Goal: Information Seeking & Learning: Learn about a topic

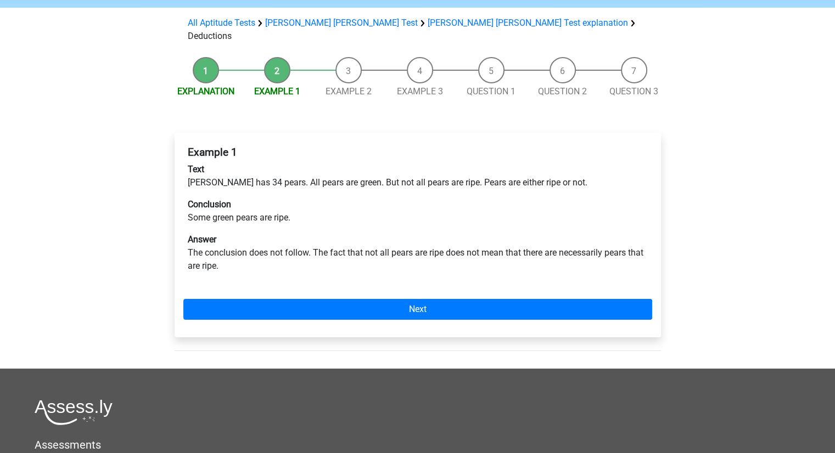
scroll to position [110, 0]
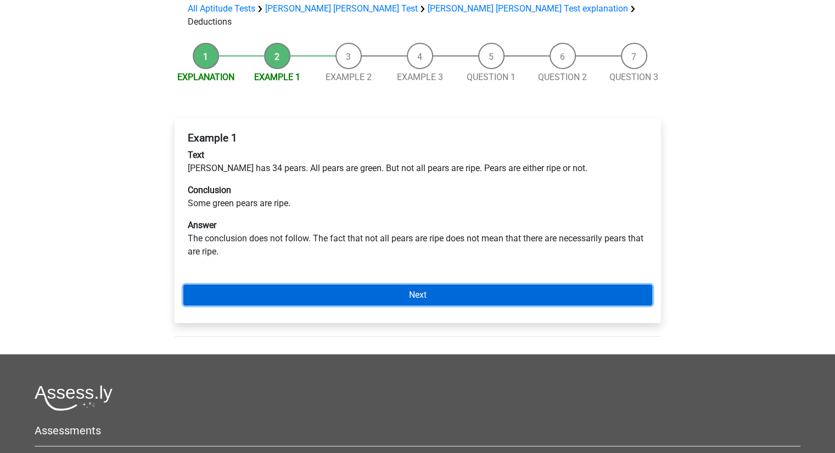
click at [310, 285] on link "Next" at bounding box center [417, 295] width 469 height 21
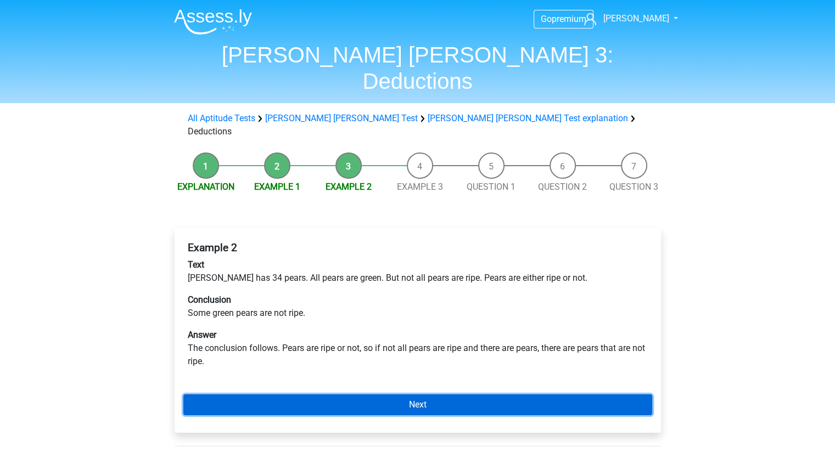
click at [418, 395] on link "Next" at bounding box center [417, 405] width 469 height 21
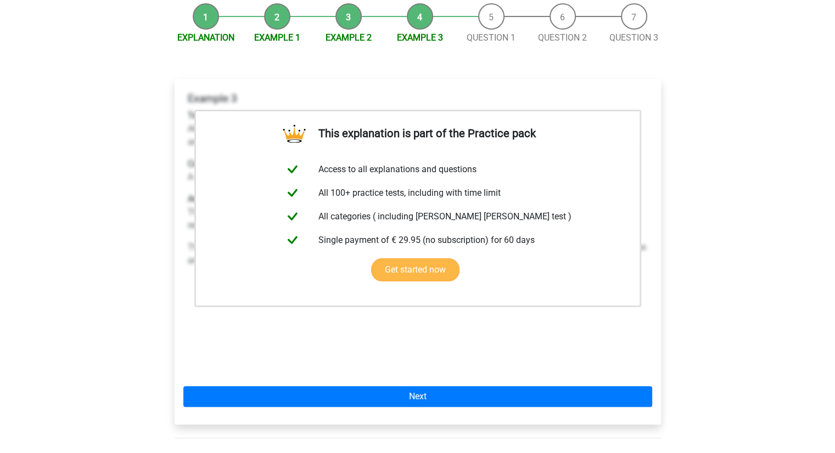
scroll to position [220, 0]
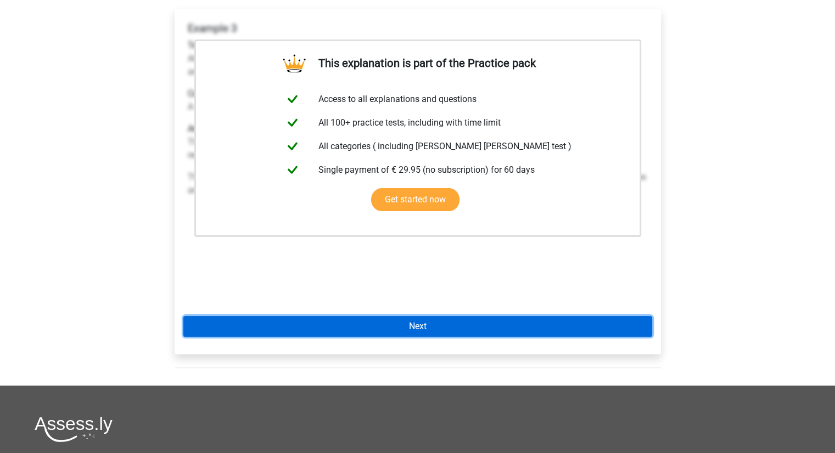
click at [426, 316] on link "Next" at bounding box center [417, 326] width 469 height 21
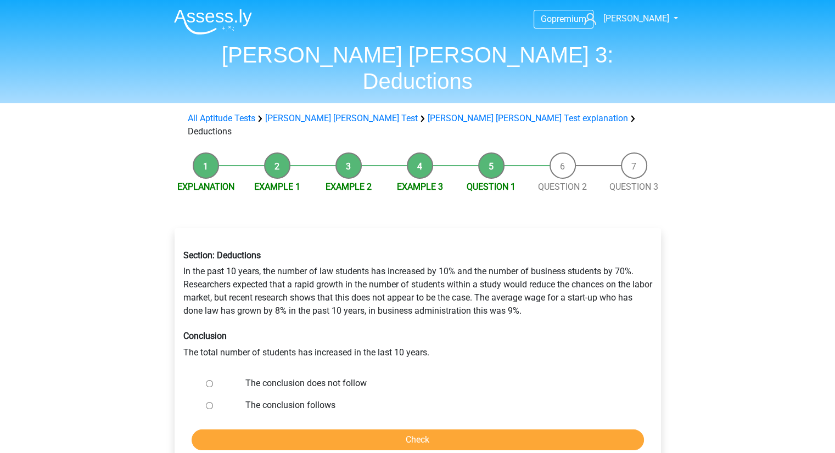
click at [210, 380] on input "The conclusion does not follow" at bounding box center [209, 383] width 7 height 7
radio input "true"
click at [358, 430] on input "Check" at bounding box center [418, 440] width 452 height 21
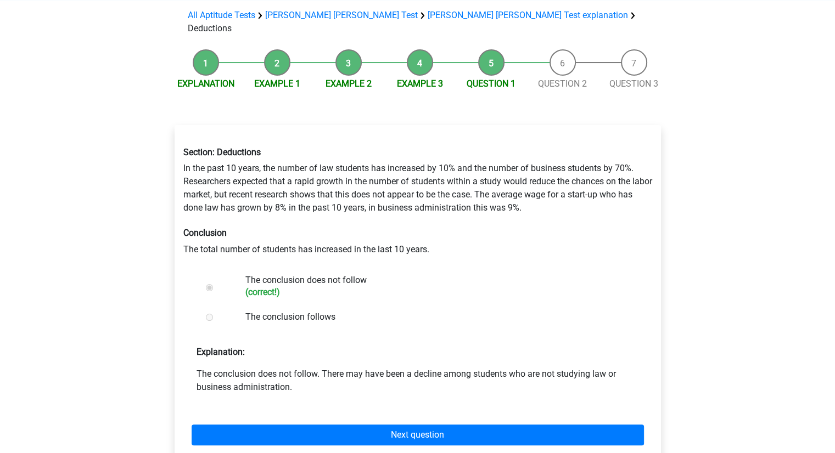
scroll to position [110, 0]
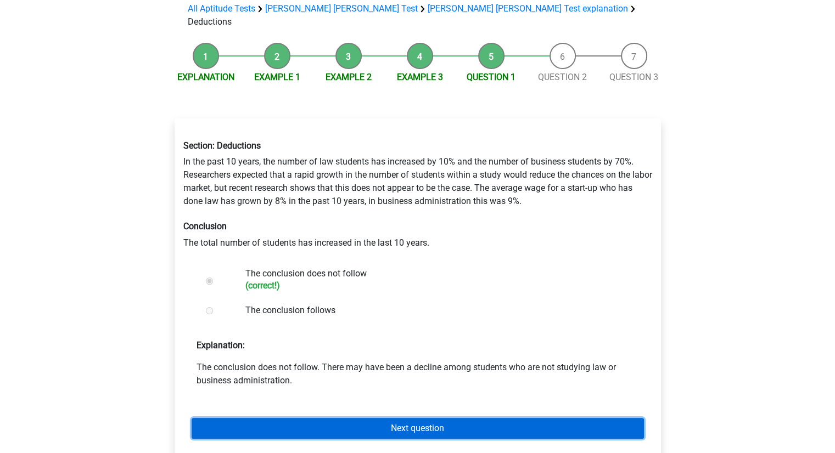
click at [397, 418] on link "Next question" at bounding box center [418, 428] width 452 height 21
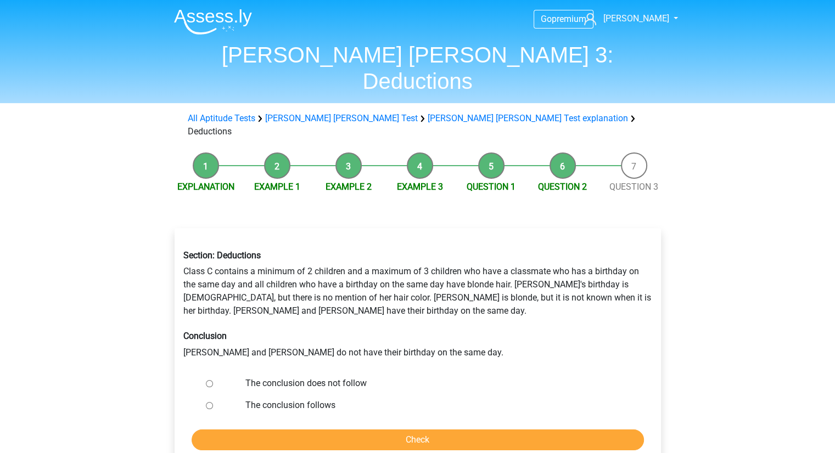
scroll to position [55, 0]
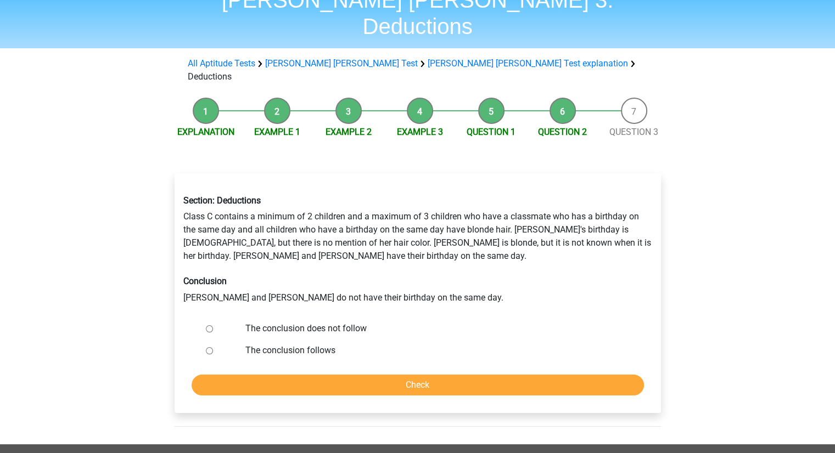
click at [210, 347] on input "The conclusion follows" at bounding box center [209, 350] width 7 height 7
radio input "true"
click at [353, 375] on input "Check" at bounding box center [418, 385] width 452 height 21
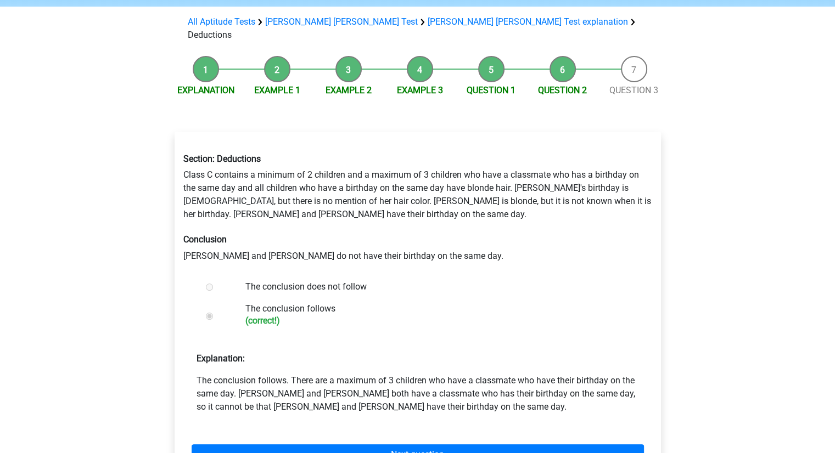
scroll to position [110, 0]
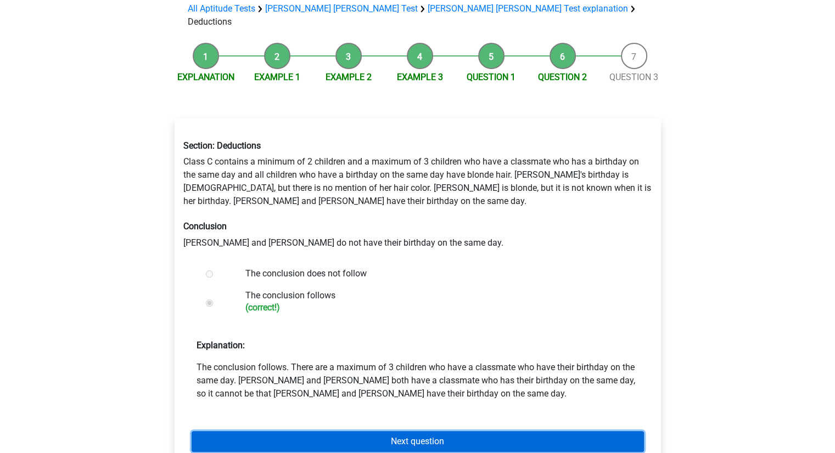
click at [429, 431] on link "Next question" at bounding box center [418, 441] width 452 height 21
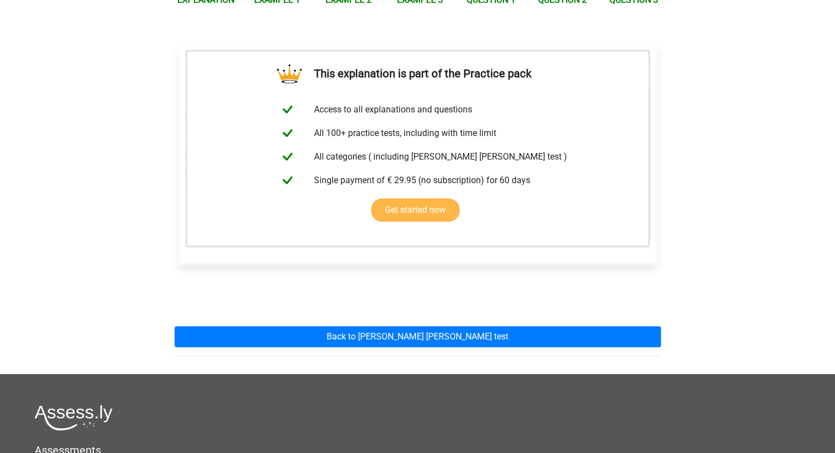
scroll to position [220, 0]
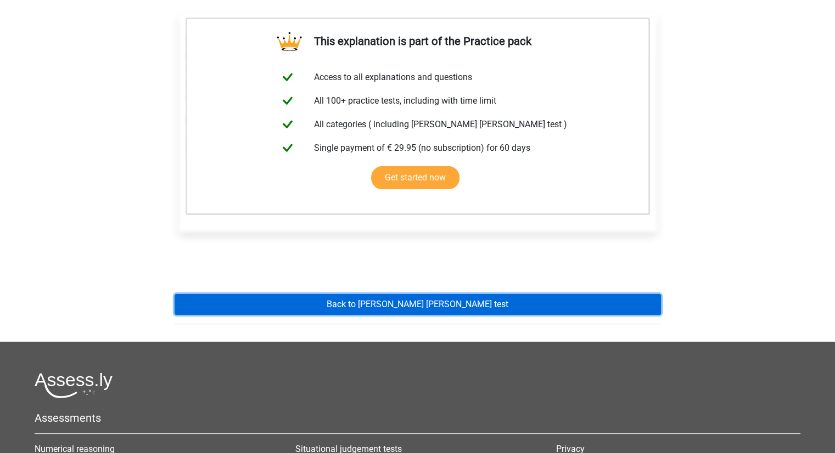
click at [404, 294] on link "Back to watson glaser test" at bounding box center [418, 304] width 486 height 21
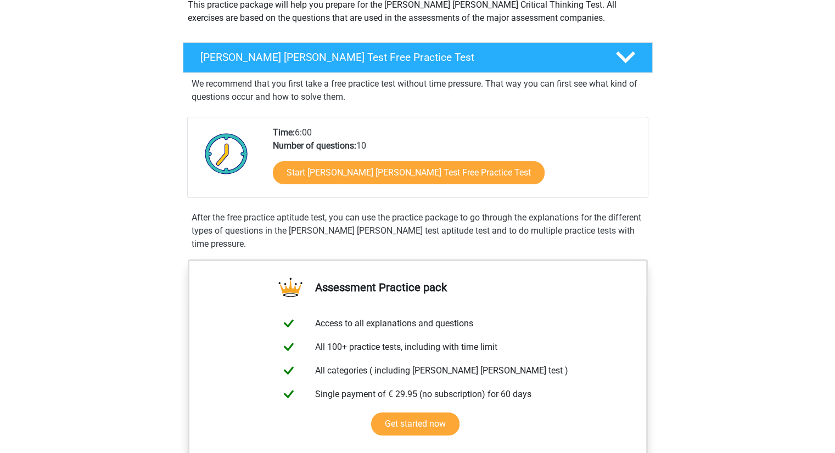
scroll to position [165, 0]
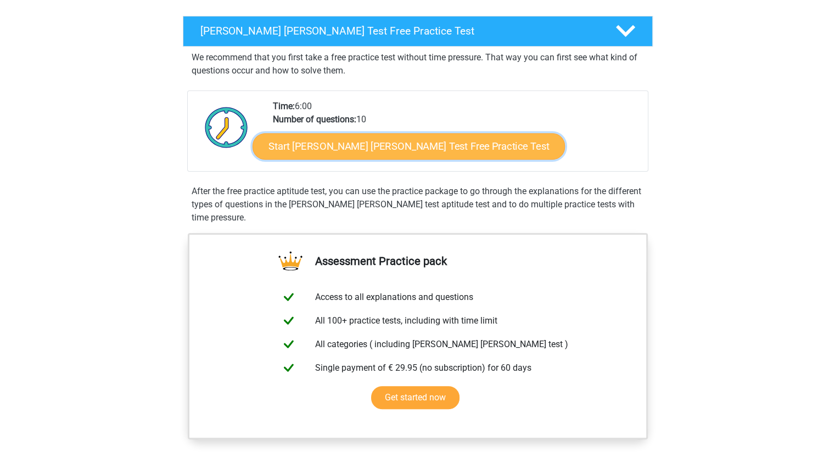
click at [324, 149] on link "Start Watson Glaser Test Free Practice Test" at bounding box center [408, 146] width 312 height 26
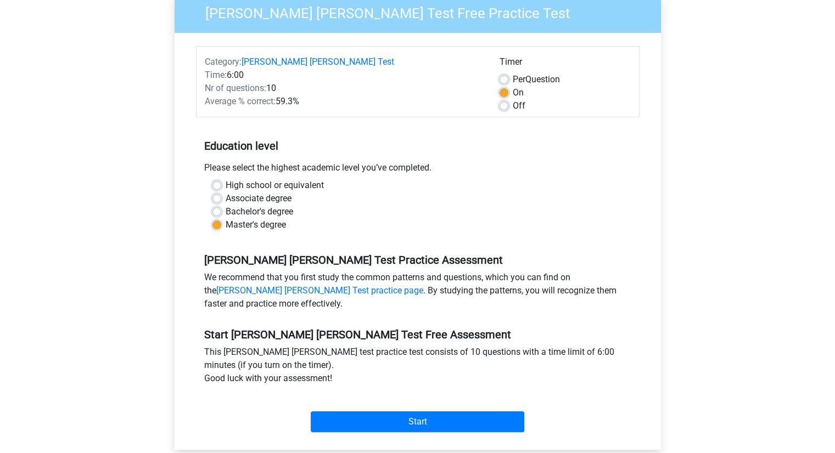
scroll to position [165, 0]
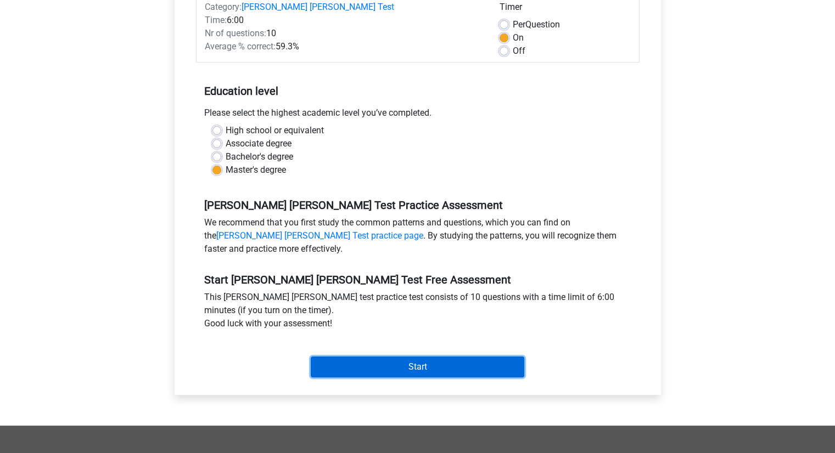
click at [412, 357] on input "Start" at bounding box center [417, 367] width 213 height 21
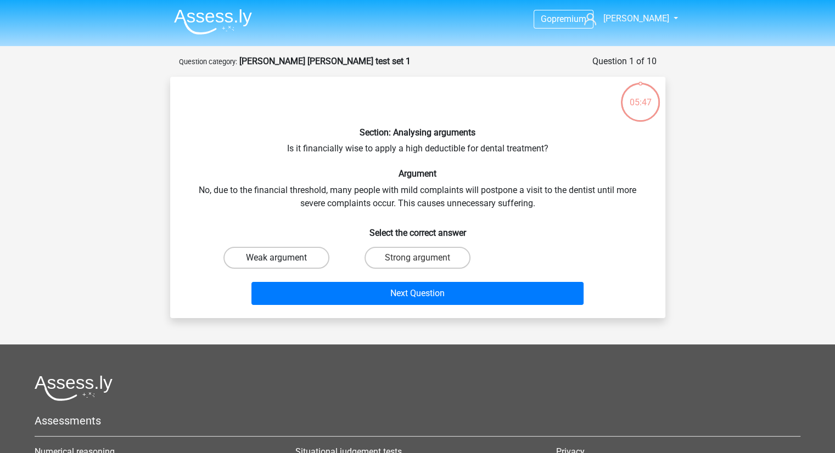
click at [283, 257] on label "Weak argument" at bounding box center [276, 258] width 106 height 22
click at [283, 258] on input "Weak argument" at bounding box center [279, 261] width 7 height 7
radio input "true"
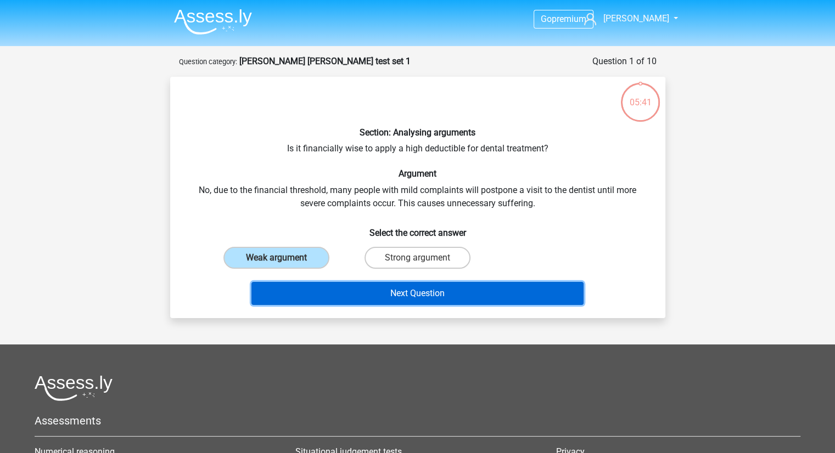
click at [435, 293] on button "Next Question" at bounding box center [417, 293] width 332 height 23
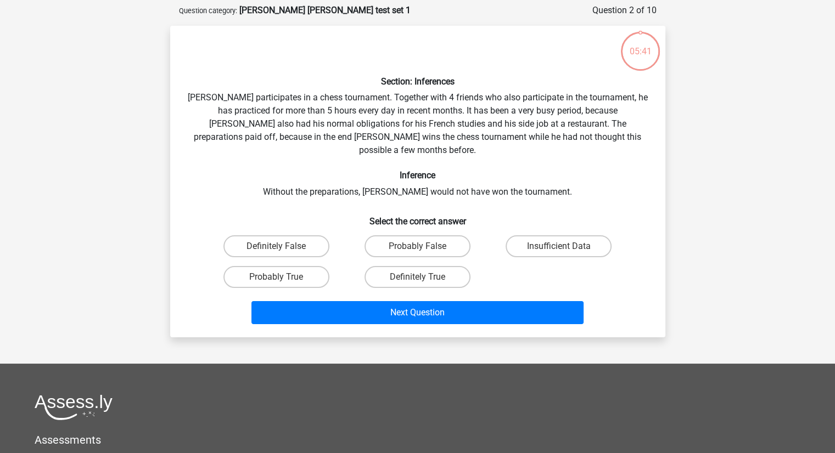
scroll to position [55, 0]
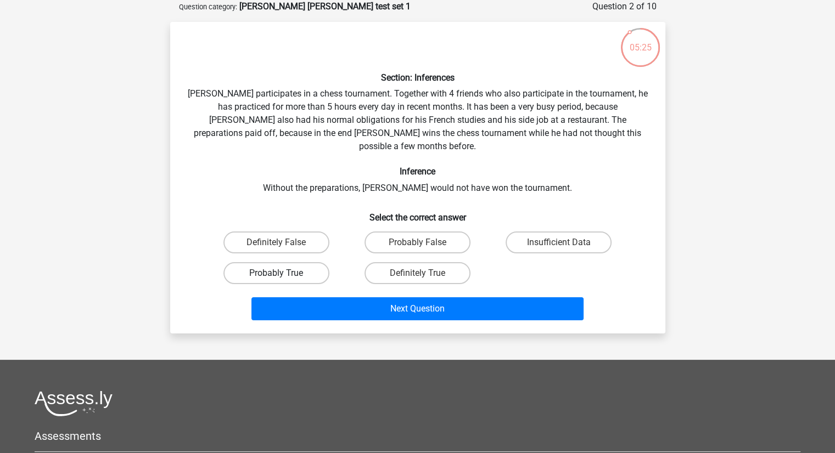
click at [288, 262] on label "Probably True" at bounding box center [276, 273] width 106 height 22
click at [283, 273] on input "Probably True" at bounding box center [279, 276] width 7 height 7
radio input "true"
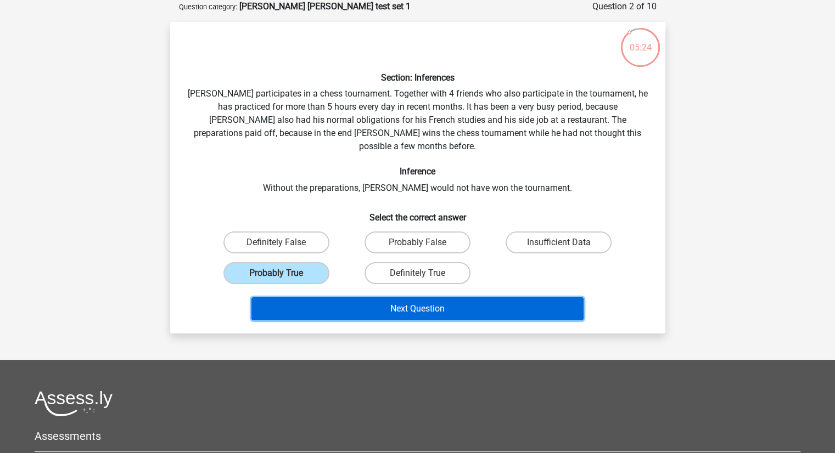
click at [413, 297] on button "Next Question" at bounding box center [417, 308] width 332 height 23
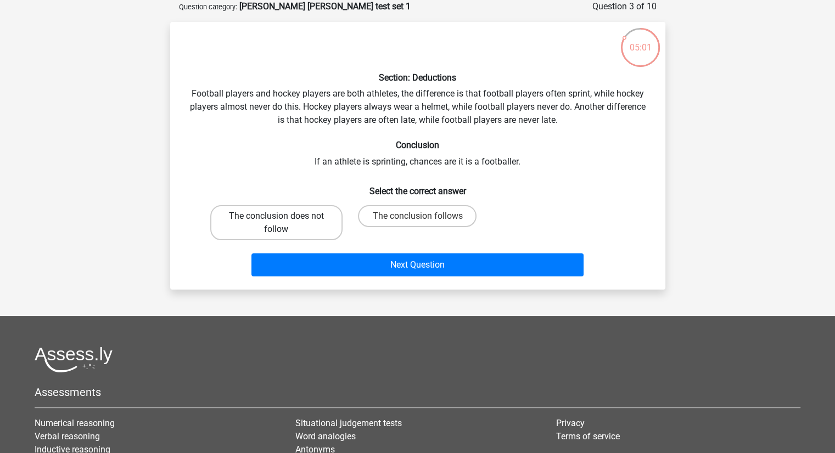
click at [288, 218] on label "The conclusion does not follow" at bounding box center [276, 222] width 132 height 35
click at [283, 218] on input "The conclusion does not follow" at bounding box center [279, 219] width 7 height 7
radio input "true"
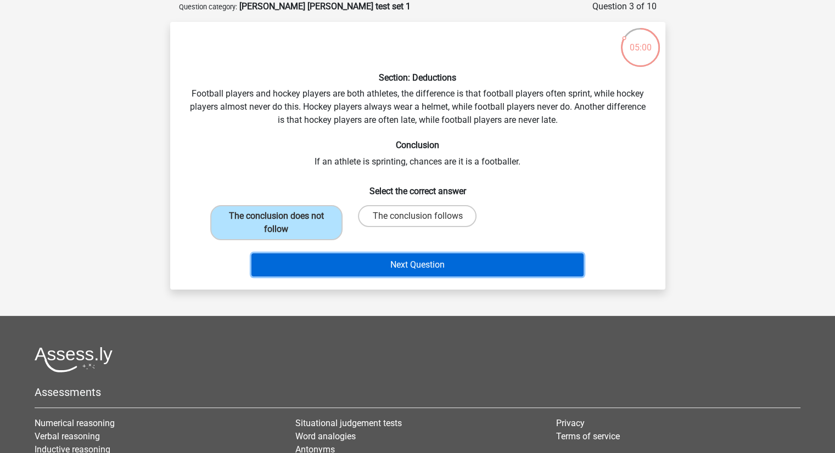
click at [393, 269] on button "Next Question" at bounding box center [417, 265] width 332 height 23
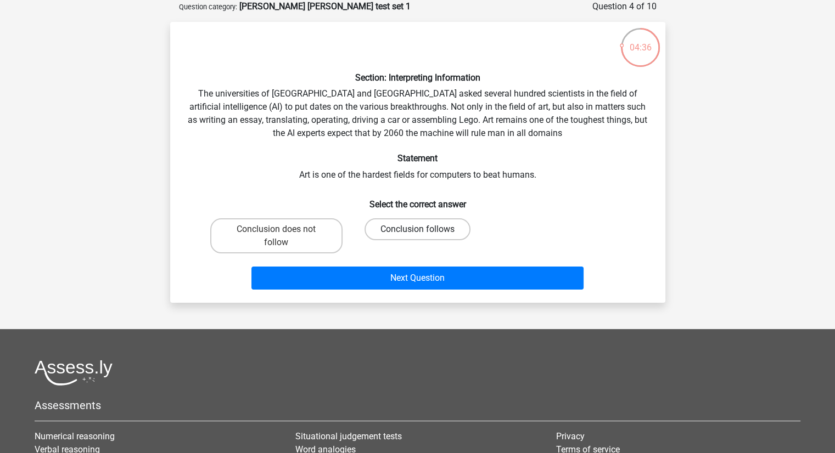
click at [414, 229] on label "Conclusion follows" at bounding box center [417, 229] width 106 height 22
click at [417, 229] on input "Conclusion follows" at bounding box center [420, 232] width 7 height 7
radio input "true"
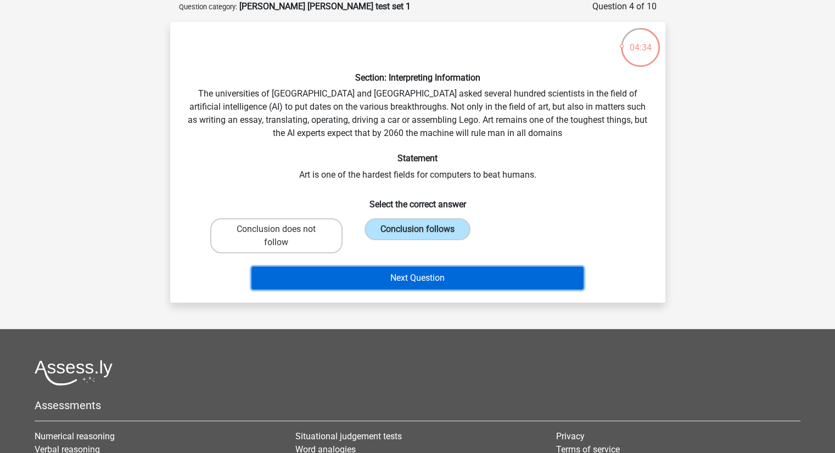
click at [424, 274] on button "Next Question" at bounding box center [417, 278] width 332 height 23
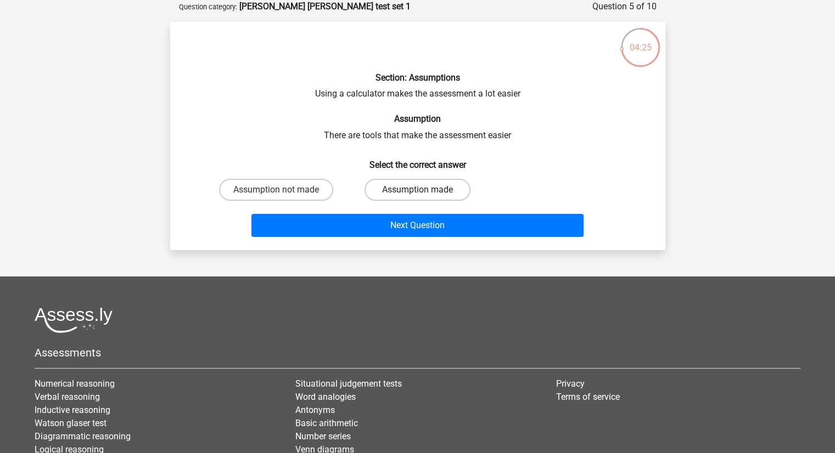
click at [413, 187] on label "Assumption made" at bounding box center [417, 190] width 106 height 22
click at [417, 190] on input "Assumption made" at bounding box center [420, 193] width 7 height 7
radio input "true"
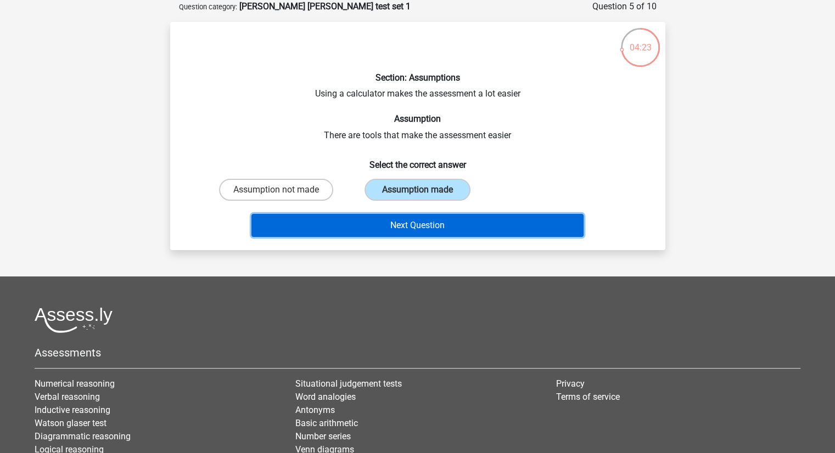
click at [406, 223] on button "Next Question" at bounding box center [417, 225] width 332 height 23
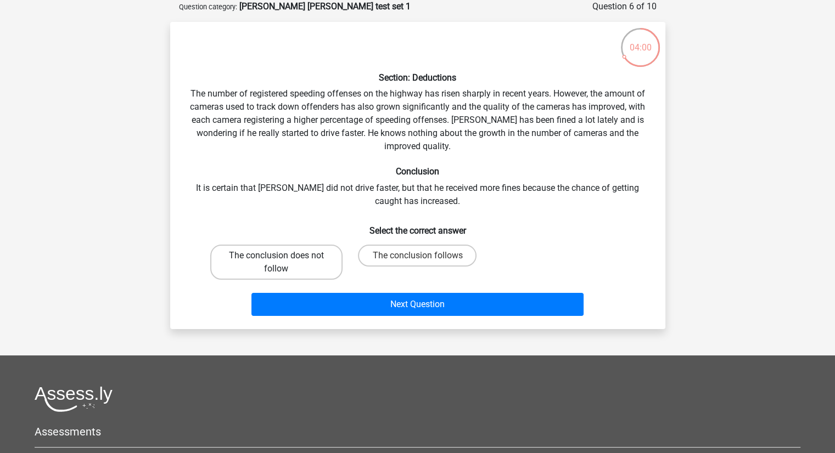
click at [291, 258] on label "The conclusion does not follow" at bounding box center [276, 262] width 132 height 35
click at [283, 258] on input "The conclusion does not follow" at bounding box center [279, 259] width 7 height 7
radio input "true"
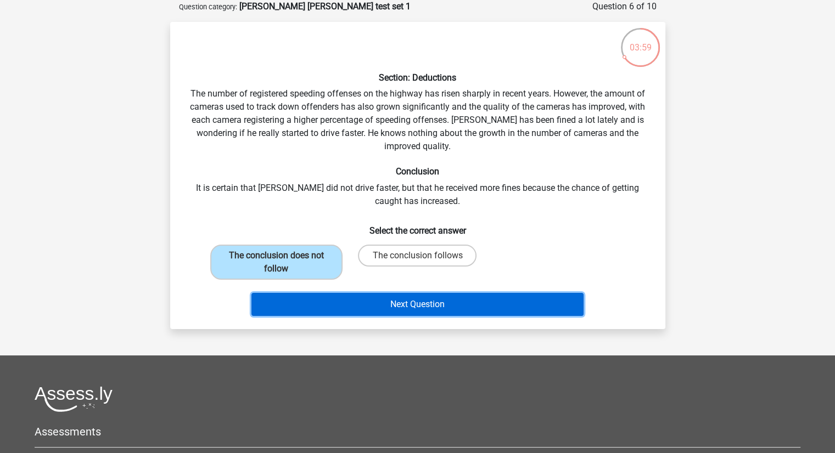
click at [408, 303] on button "Next Question" at bounding box center [417, 304] width 332 height 23
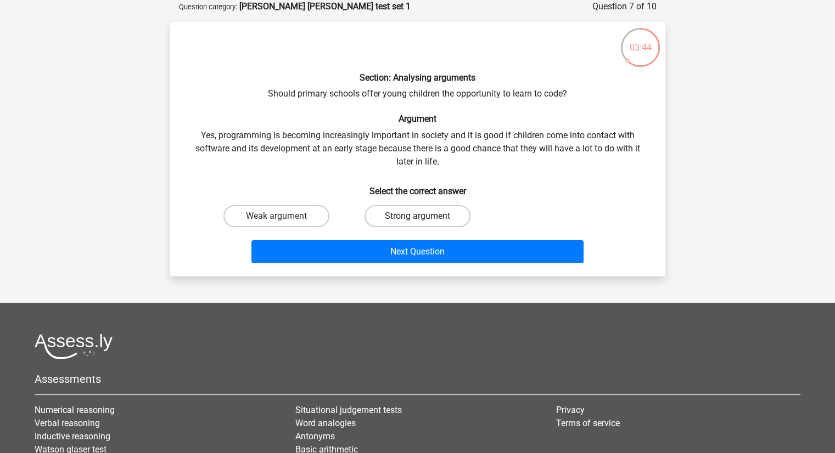
click at [417, 215] on label "Strong argument" at bounding box center [417, 216] width 106 height 22
click at [417, 216] on input "Strong argument" at bounding box center [420, 219] width 7 height 7
radio input "true"
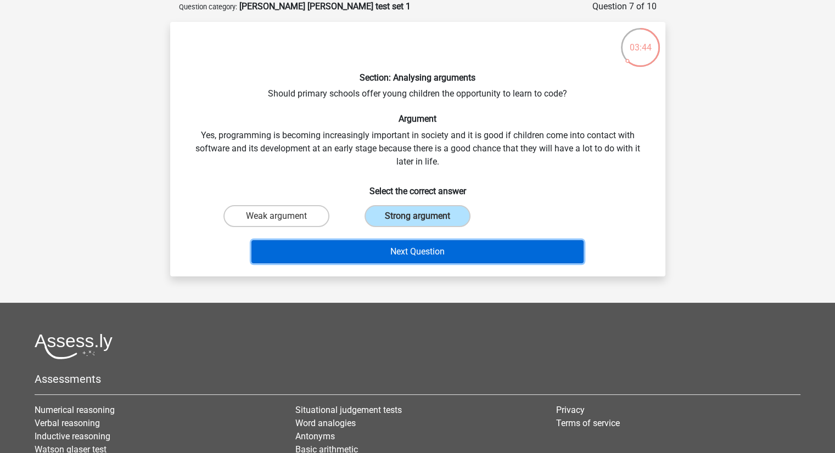
click at [421, 248] on button "Next Question" at bounding box center [417, 251] width 332 height 23
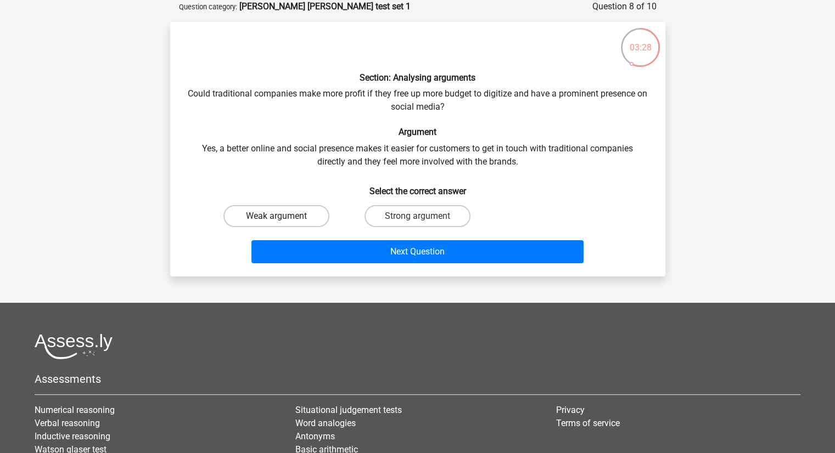
click at [293, 216] on label "Weak argument" at bounding box center [276, 216] width 106 height 22
click at [283, 216] on input "Weak argument" at bounding box center [279, 219] width 7 height 7
radio input "true"
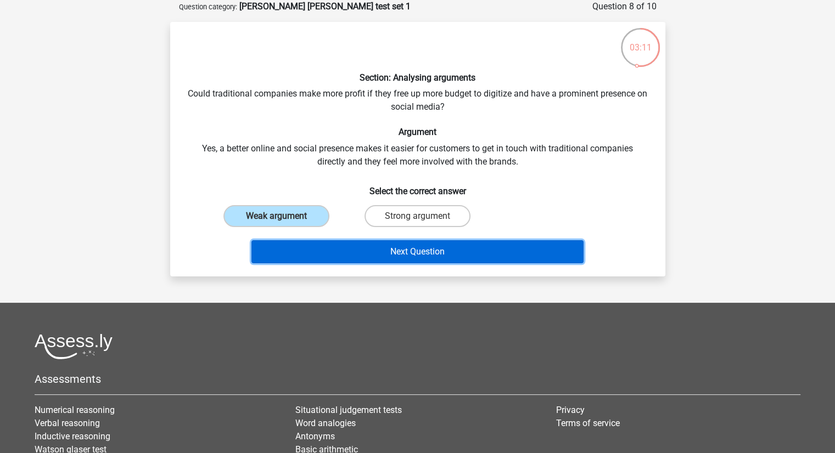
click at [416, 249] on button "Next Question" at bounding box center [417, 251] width 332 height 23
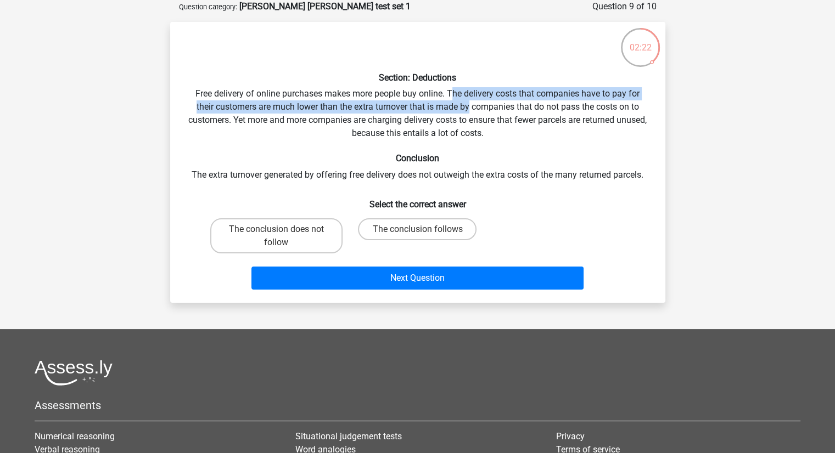
drag, startPoint x: 453, startPoint y: 93, endPoint x: 468, endPoint y: 104, distance: 18.4
click at [468, 104] on div "Section: Deductions Free delivery of online purchases makes more people buy onl…" at bounding box center [418, 162] width 486 height 263
click at [304, 232] on label "The conclusion does not follow" at bounding box center [276, 235] width 132 height 35
click at [283, 232] on input "The conclusion does not follow" at bounding box center [279, 232] width 7 height 7
radio input "true"
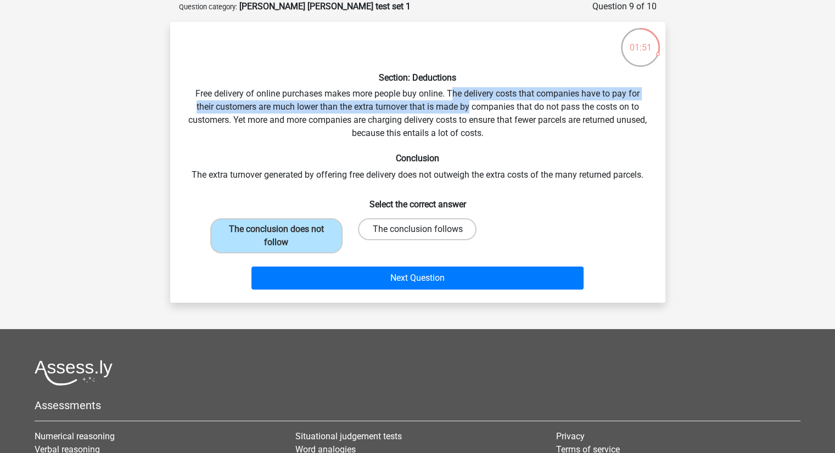
click at [404, 226] on label "The conclusion follows" at bounding box center [417, 229] width 119 height 22
click at [417, 229] on input "The conclusion follows" at bounding box center [420, 232] width 7 height 7
radio input "true"
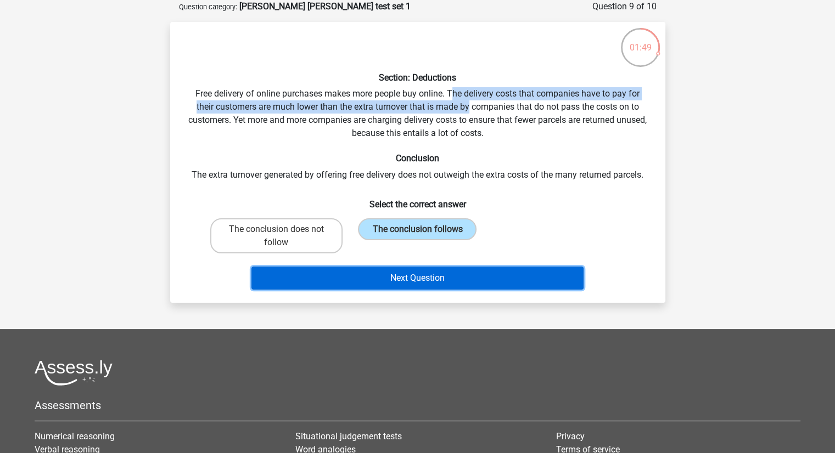
click at [411, 277] on button "Next Question" at bounding box center [417, 278] width 332 height 23
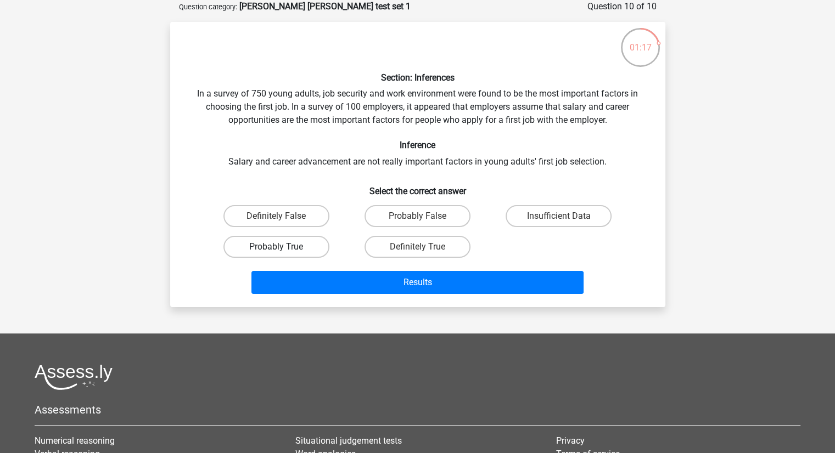
click at [305, 245] on label "Probably True" at bounding box center [276, 247] width 106 height 22
click at [283, 247] on input "Probably True" at bounding box center [279, 250] width 7 height 7
radio input "true"
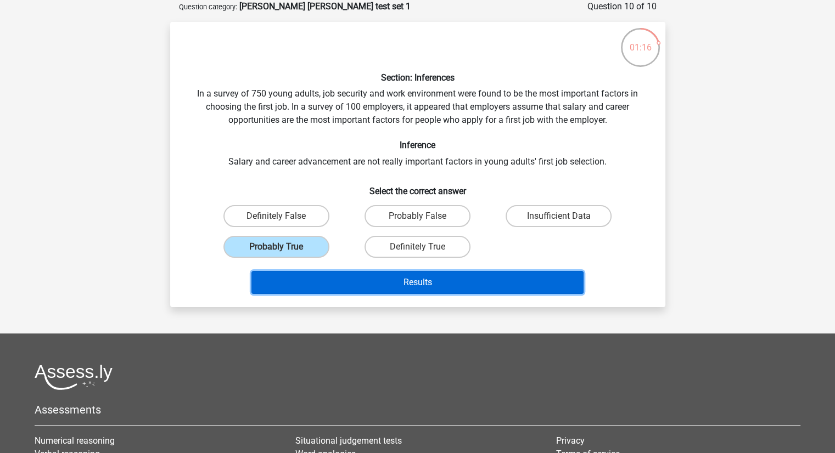
click at [434, 277] on button "Results" at bounding box center [417, 282] width 332 height 23
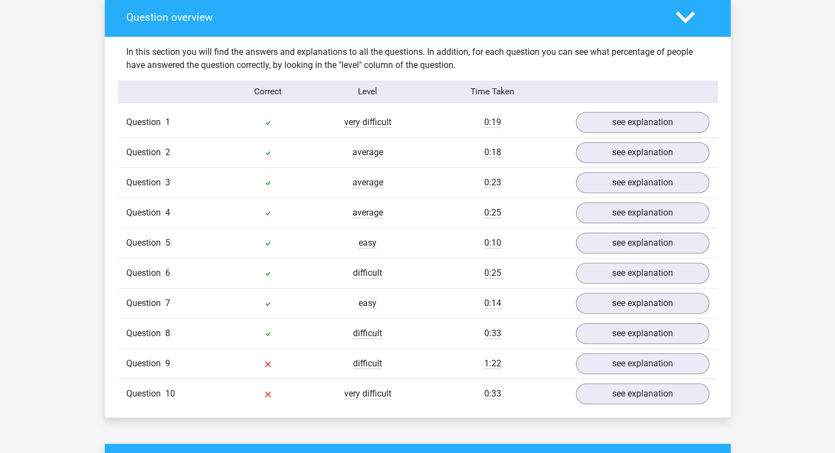
scroll to position [768, 0]
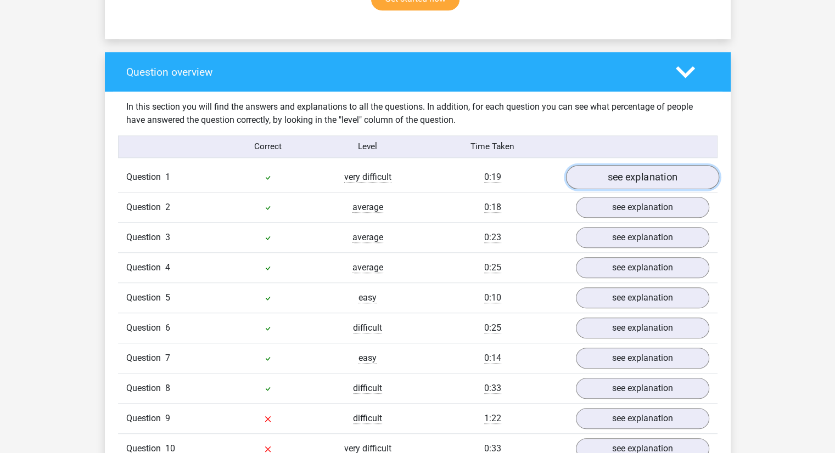
click at [612, 171] on link "see explanation" at bounding box center [641, 177] width 153 height 24
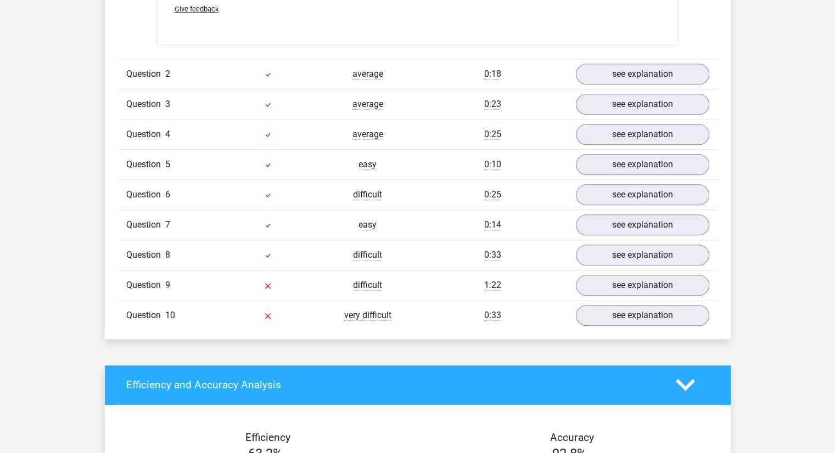
scroll to position [1207, 0]
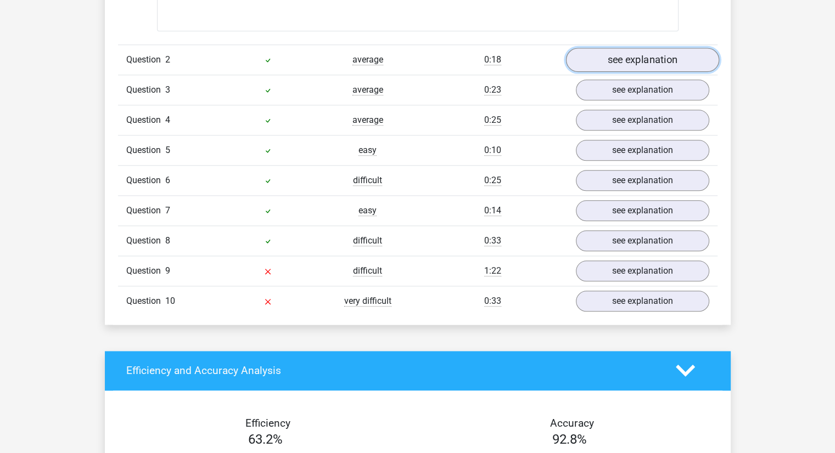
click at [621, 51] on link "see explanation" at bounding box center [641, 60] width 153 height 24
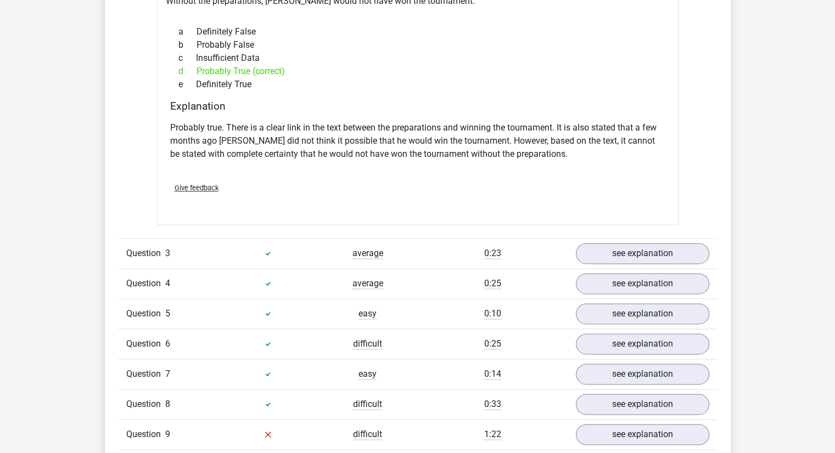
scroll to position [1427, 0]
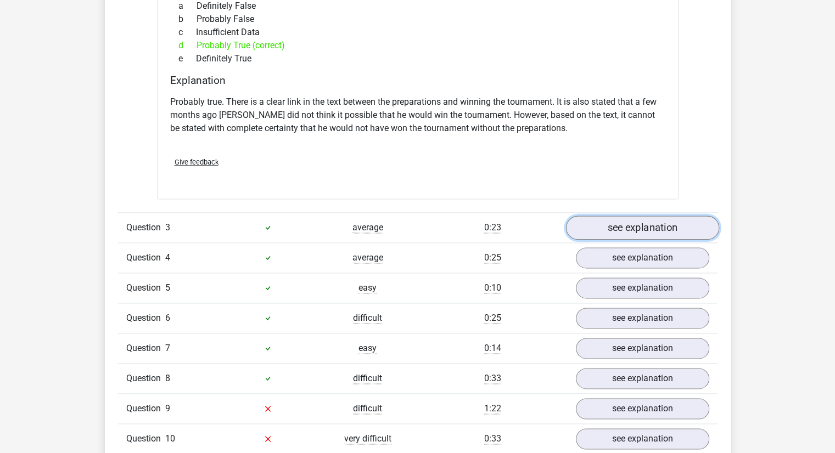
click at [606, 216] on link "see explanation" at bounding box center [641, 228] width 153 height 24
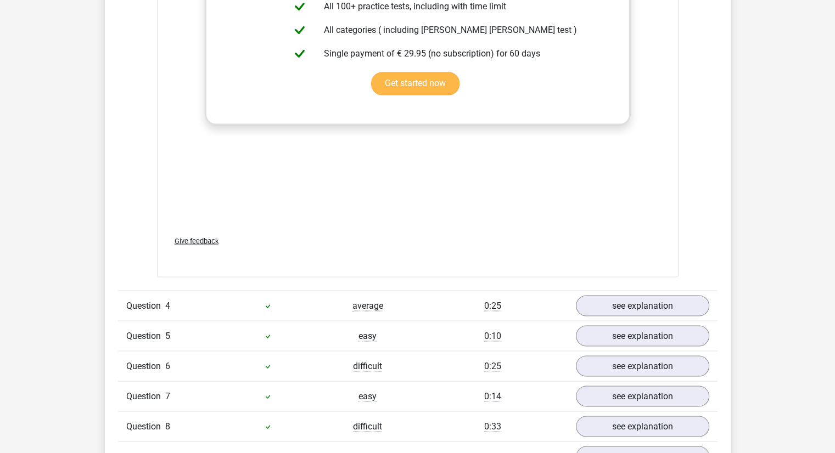
scroll to position [1976, 0]
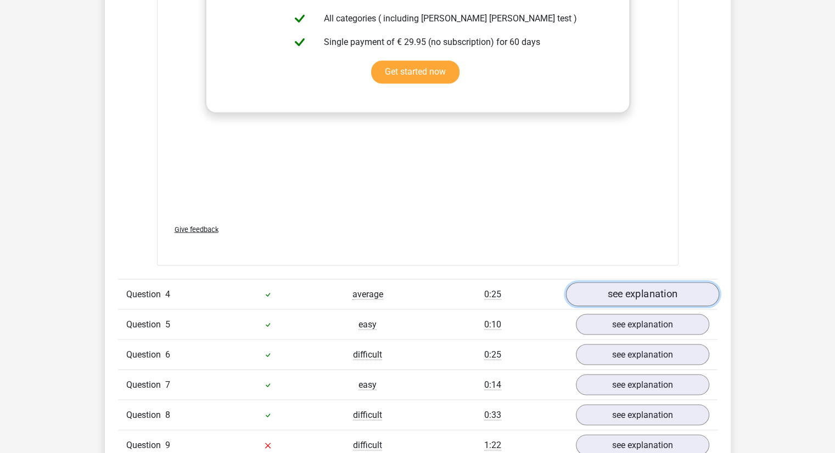
click at [626, 284] on link "see explanation" at bounding box center [641, 294] width 153 height 24
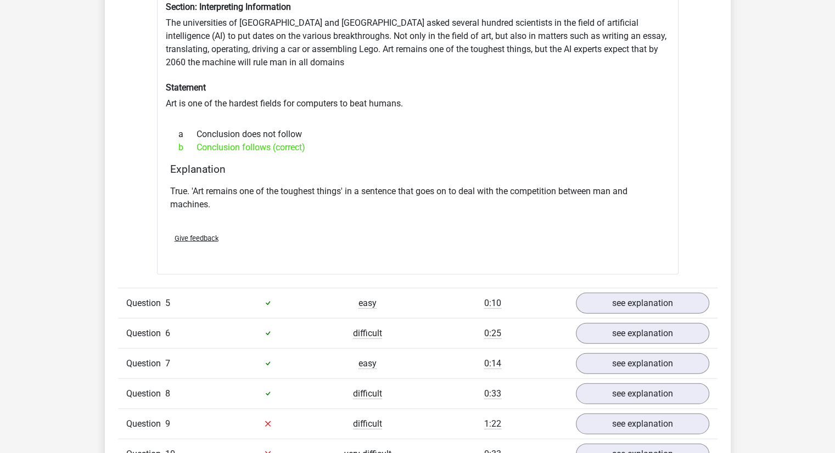
scroll to position [2360, 0]
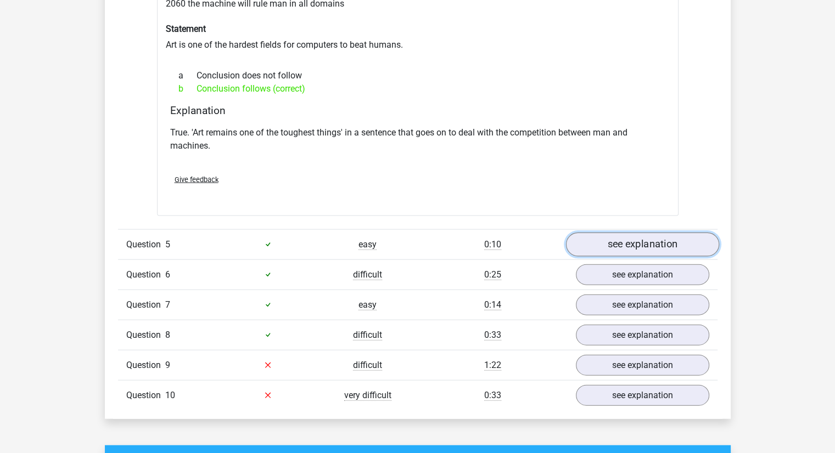
click at [615, 235] on link "see explanation" at bounding box center [641, 245] width 153 height 24
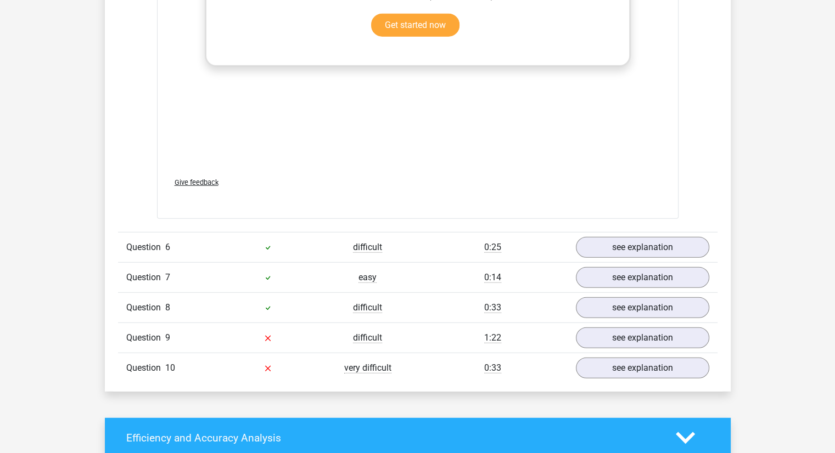
scroll to position [2964, 0]
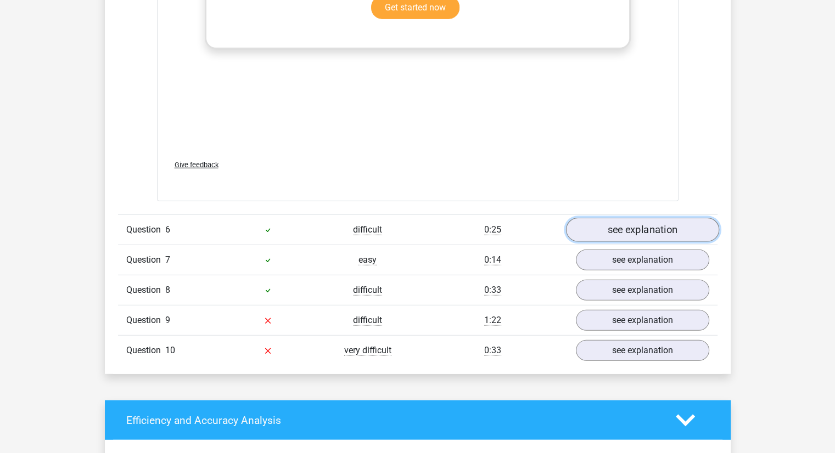
click at [620, 218] on link "see explanation" at bounding box center [641, 230] width 153 height 24
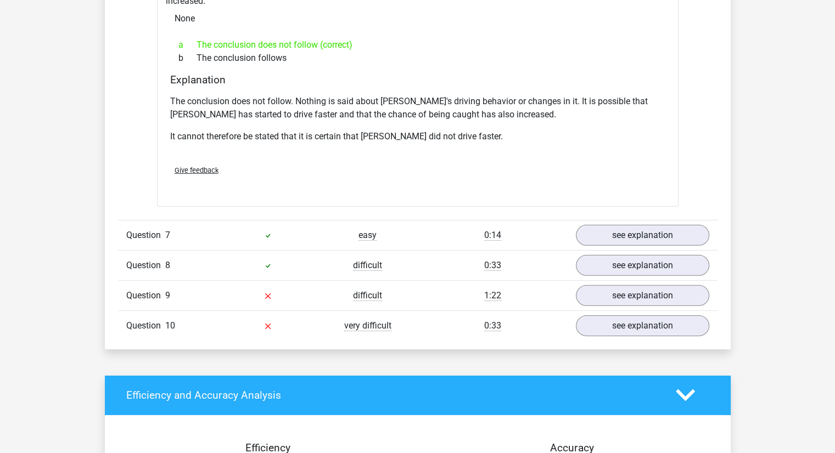
scroll to position [3348, 0]
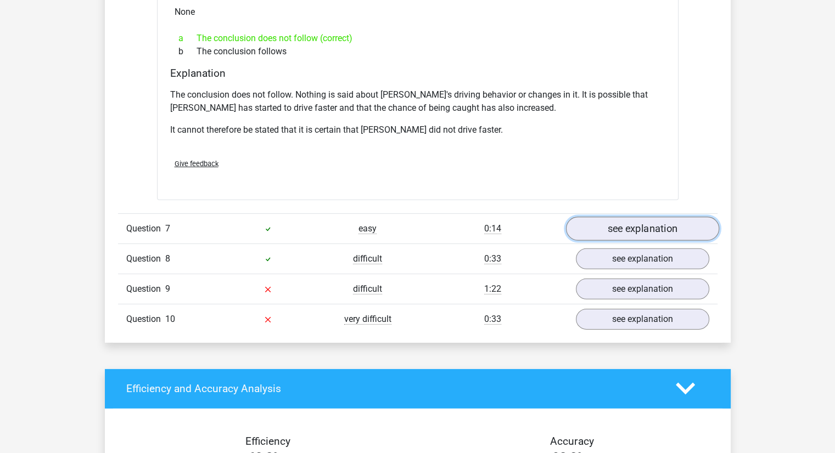
click at [607, 217] on link "see explanation" at bounding box center [641, 229] width 153 height 24
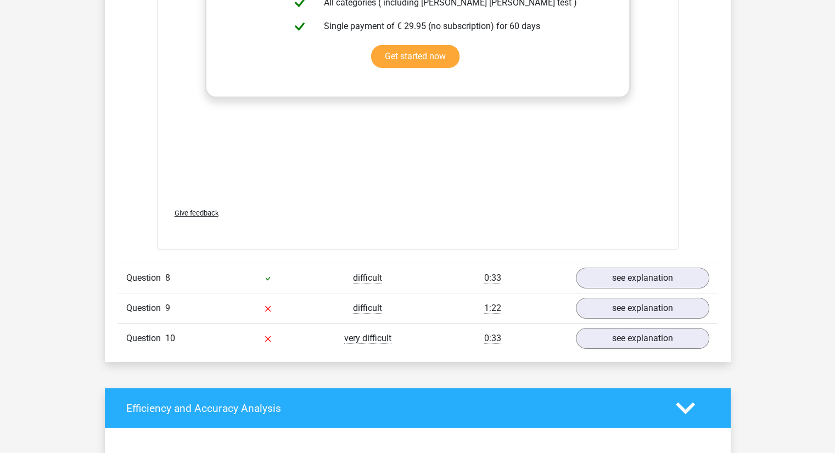
scroll to position [4006, 0]
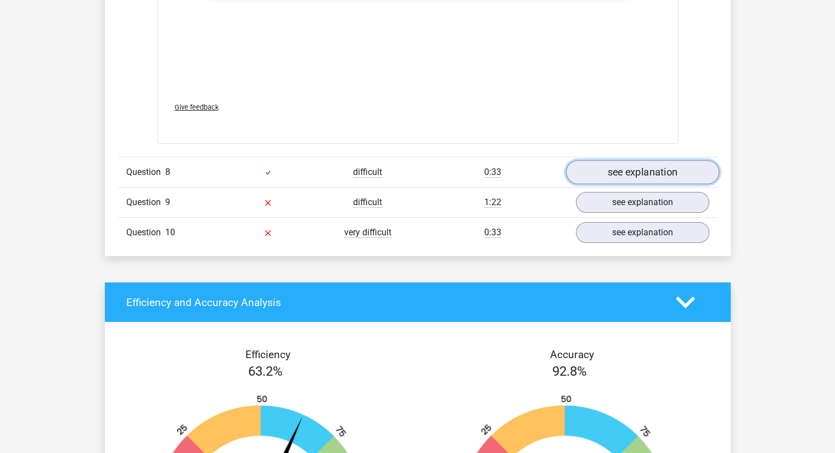
click at [627, 161] on link "see explanation" at bounding box center [641, 173] width 153 height 24
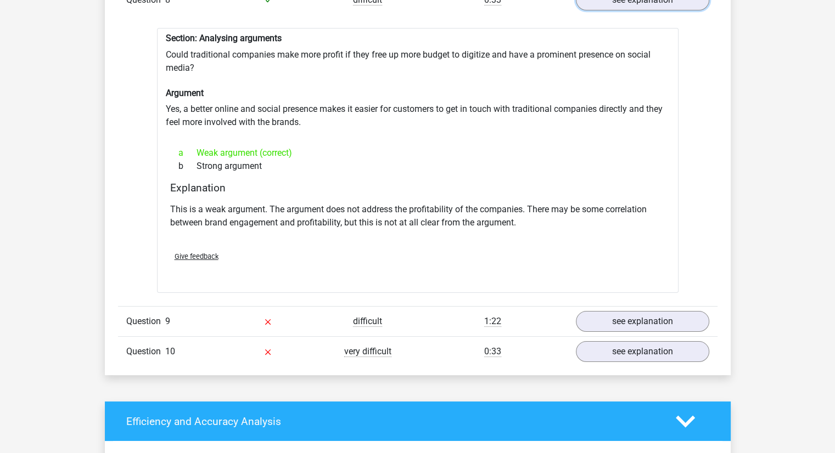
scroll to position [4226, 0]
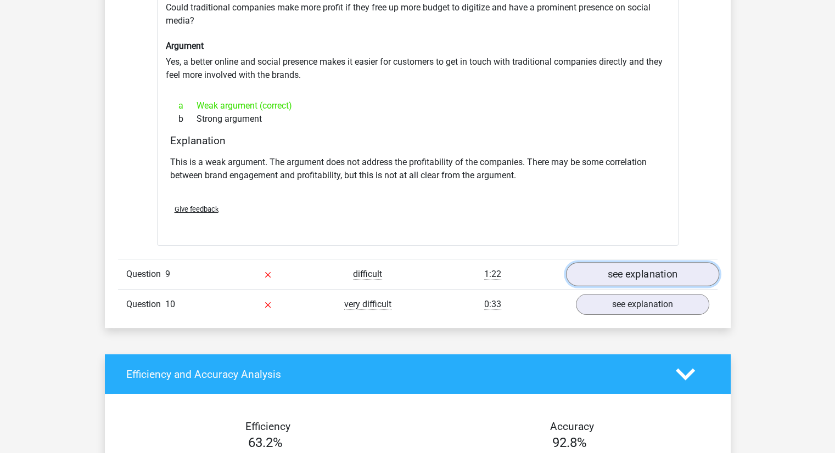
click at [625, 262] on link "see explanation" at bounding box center [641, 274] width 153 height 24
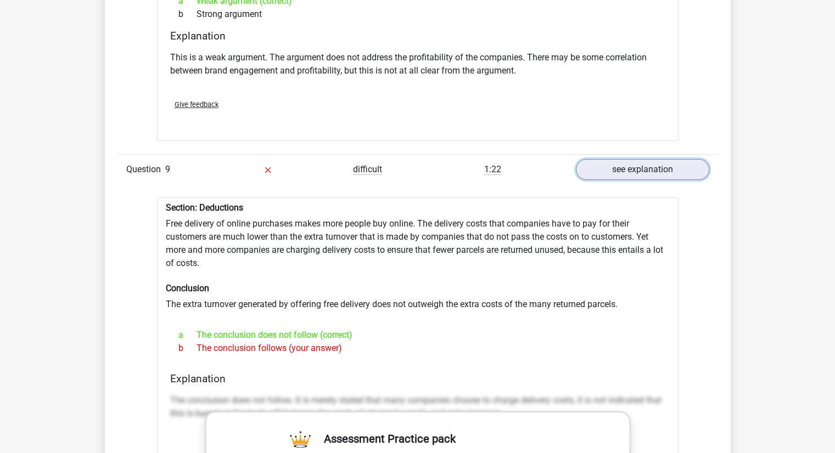
scroll to position [4336, 0]
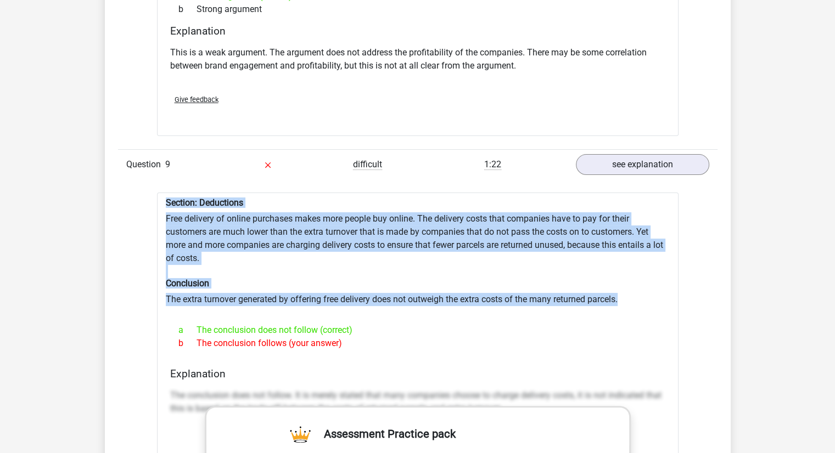
drag, startPoint x: 624, startPoint y: 273, endPoint x: 162, endPoint y: 181, distance: 470.7
copy div "Section: Deductions Free delivery of online purchases makes more people buy onl…"
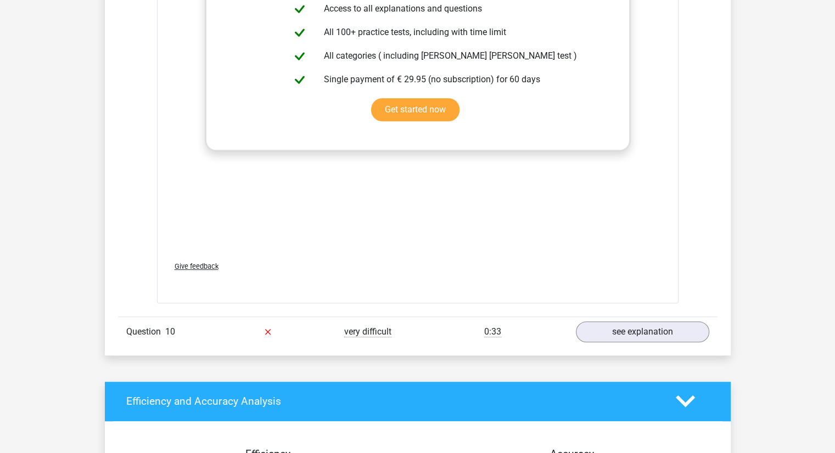
scroll to position [4939, 0]
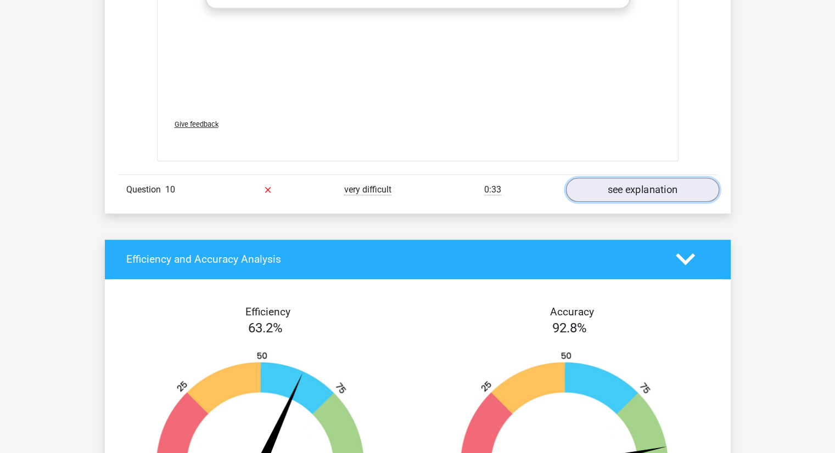
click at [628, 178] on link "see explanation" at bounding box center [641, 190] width 153 height 24
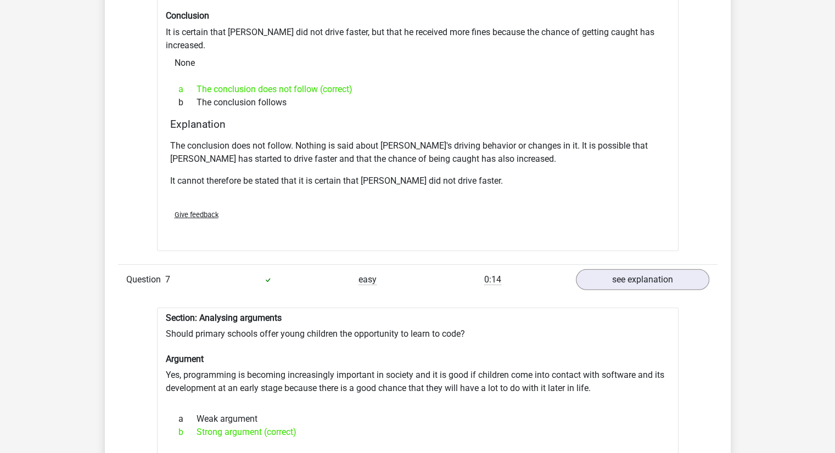
scroll to position [3293, 0]
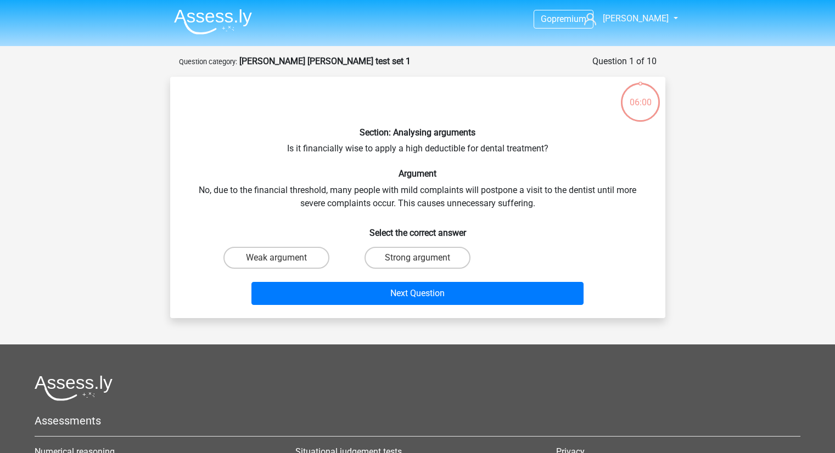
scroll to position [55, 0]
